Goal: Task Accomplishment & Management: Use online tool/utility

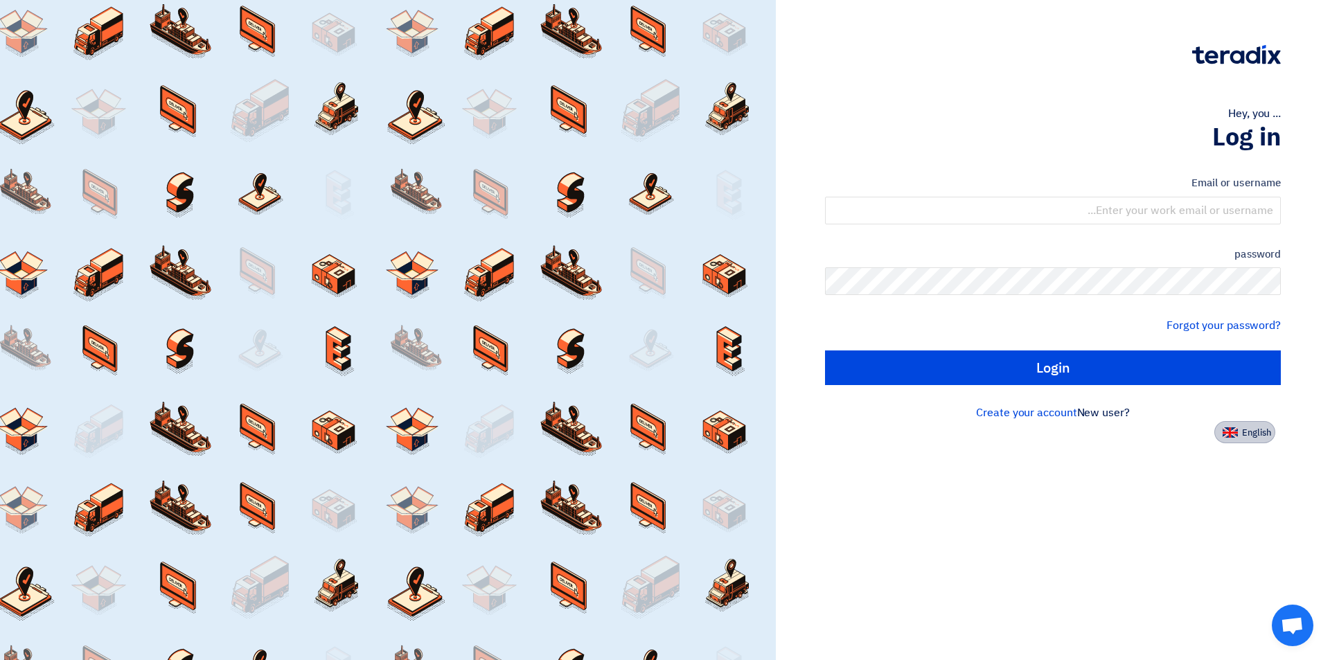
click at [1236, 440] on button "English" at bounding box center [1244, 432] width 61 height 22
type input "Sign in"
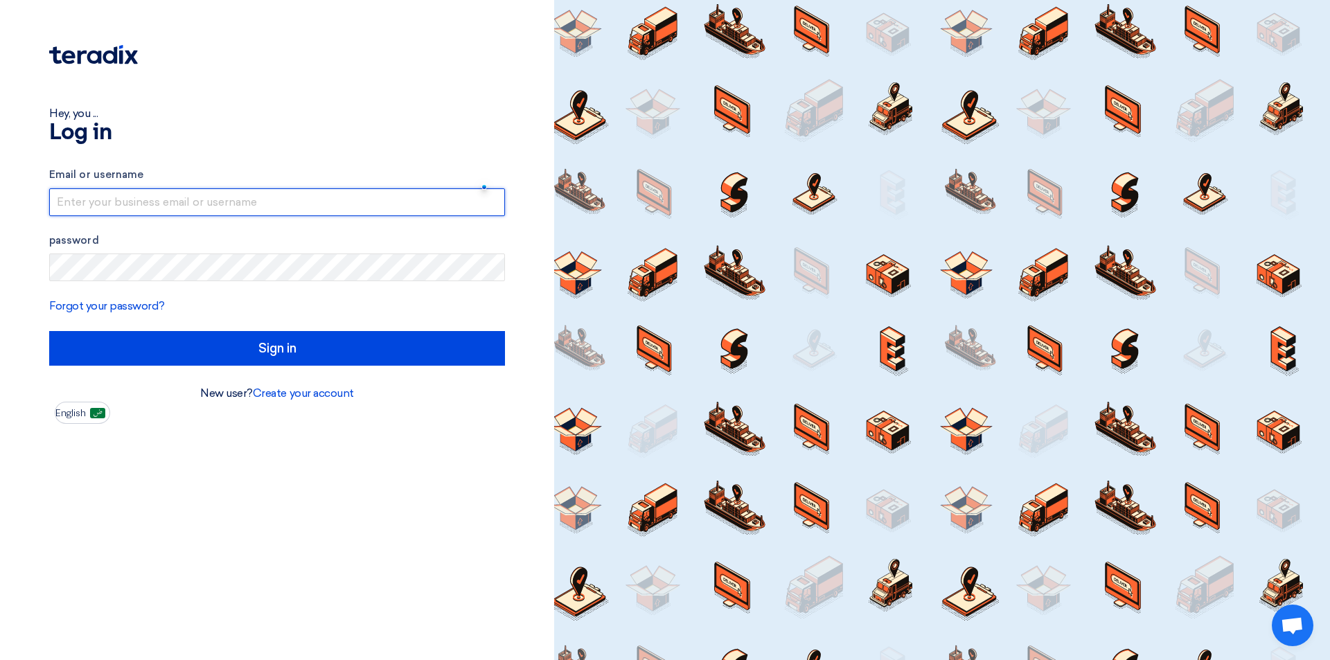
click at [346, 193] on input "text" at bounding box center [277, 202] width 456 height 28
type input "[EMAIL_ADDRESS][DOMAIN_NAME]"
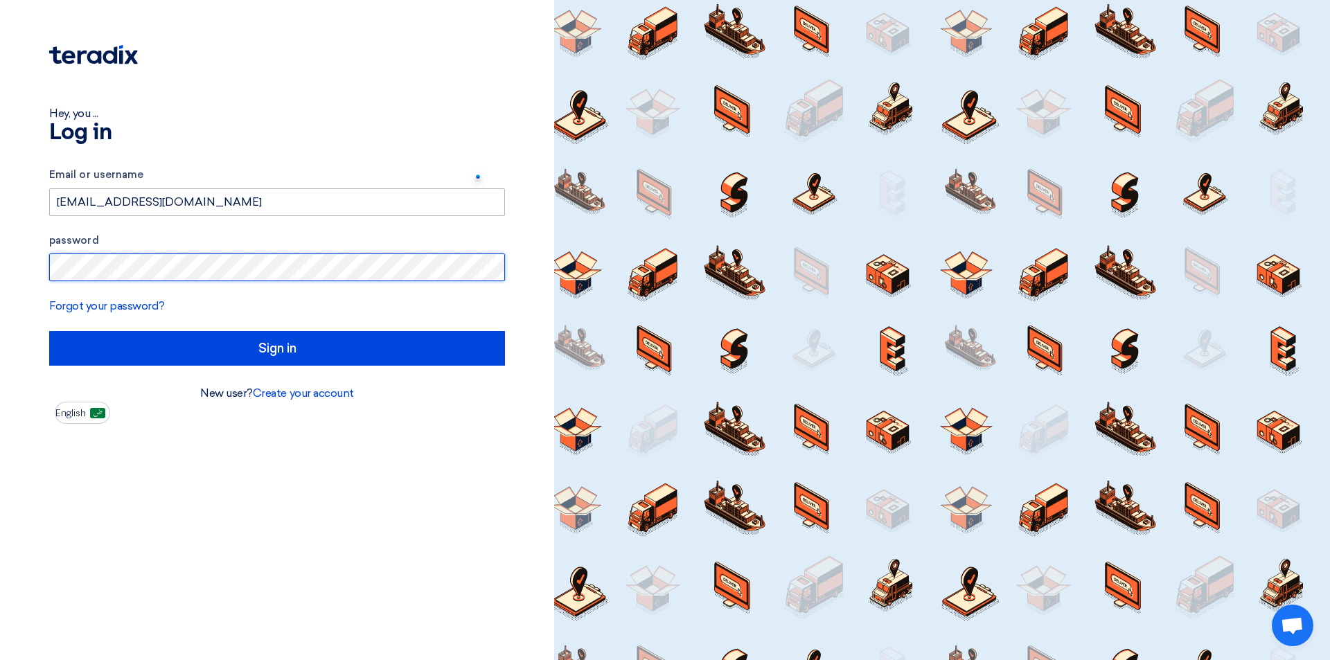
click at [49, 331] on input "Sign in" at bounding box center [277, 348] width 456 height 35
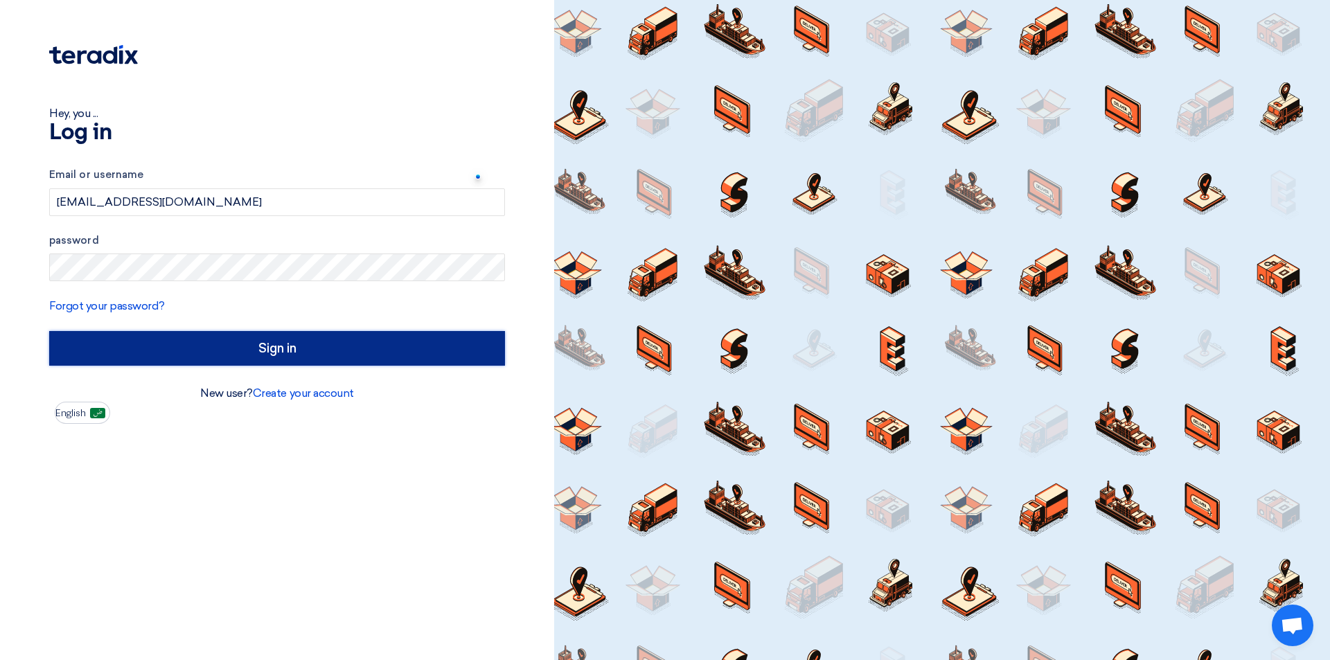
click at [281, 349] on input "Sign in" at bounding box center [277, 348] width 456 height 35
click at [276, 359] on input "Sign in" at bounding box center [277, 348] width 456 height 35
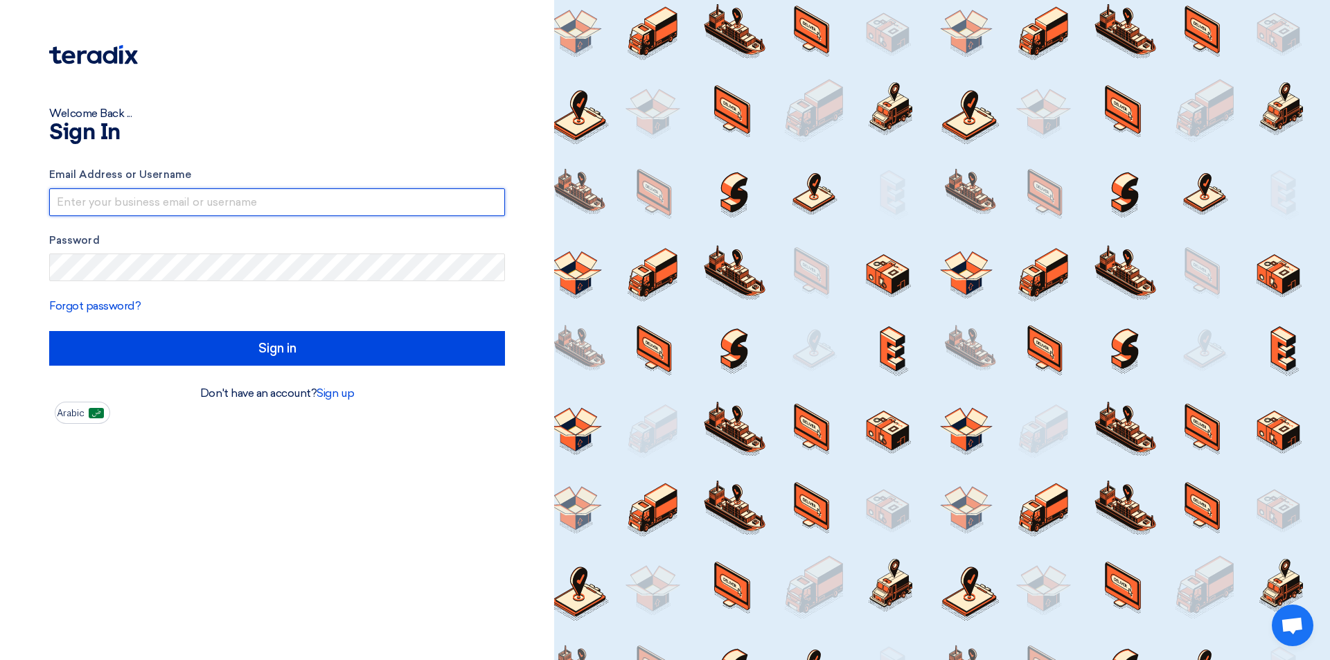
click at [245, 200] on input "text" at bounding box center [277, 202] width 456 height 28
type input "S"
type input "[EMAIL_ADDRESS][DOMAIN_NAME]"
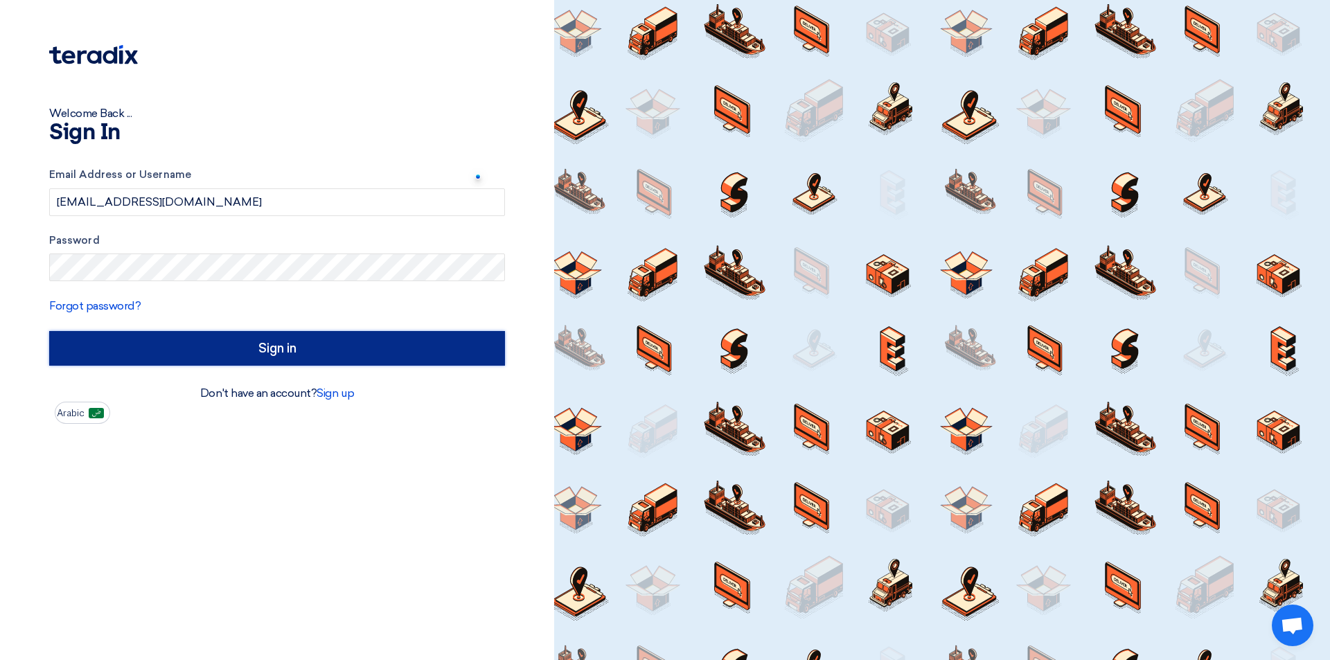
click at [285, 350] on input "Sign in" at bounding box center [277, 348] width 456 height 35
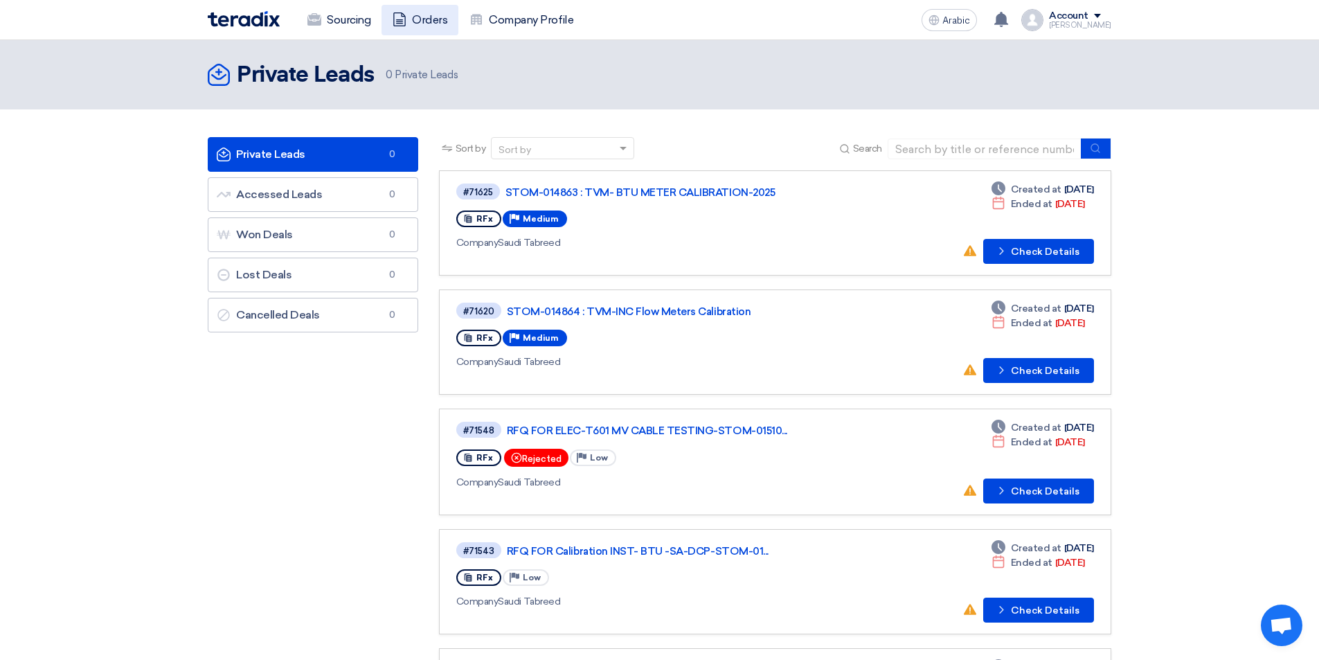
click at [432, 21] on font "Orders" at bounding box center [429, 19] width 35 height 13
